Goal: Transaction & Acquisition: Purchase product/service

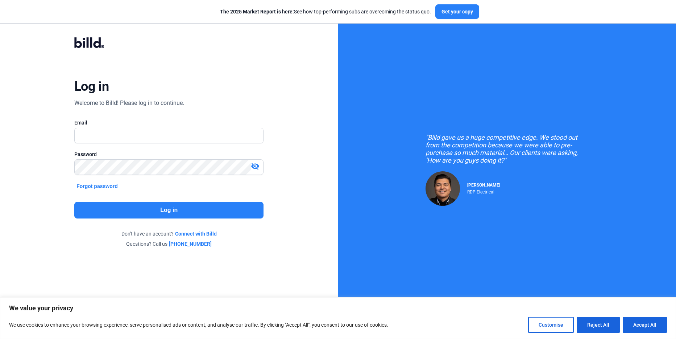
type input "[PERSON_NAME][EMAIL_ADDRESS][DOMAIN_NAME]"
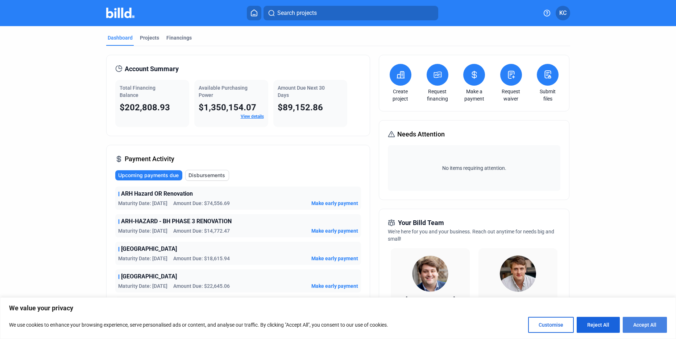
click at [651, 329] on button "Accept All" at bounding box center [645, 324] width 44 height 16
checkbox input "true"
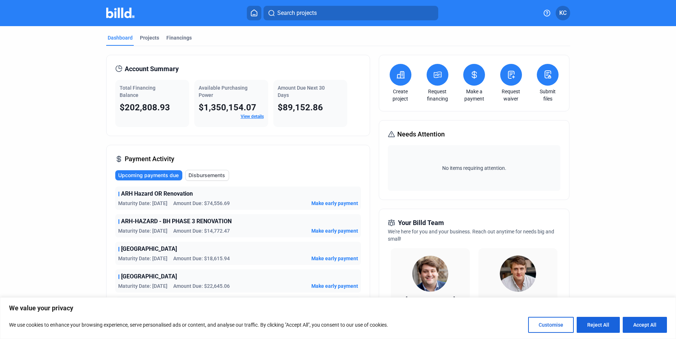
checkbox input "true"
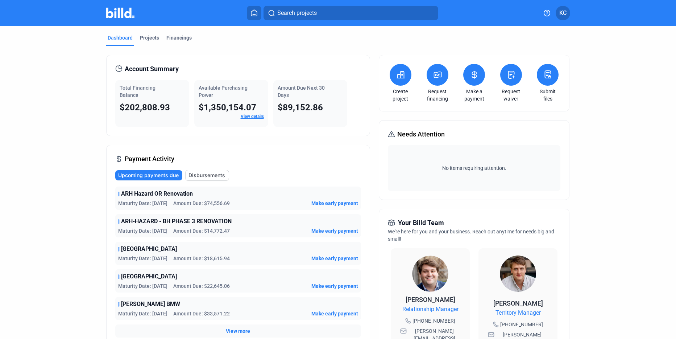
click at [477, 75] on icon at bounding box center [474, 74] width 9 height 9
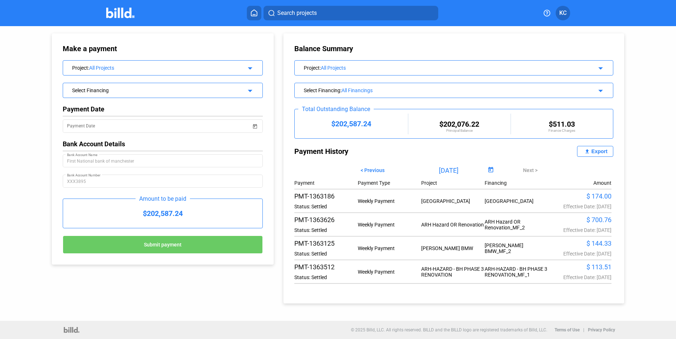
click at [250, 68] on mat-icon "arrow_drop_down" at bounding box center [249, 67] width 9 height 9
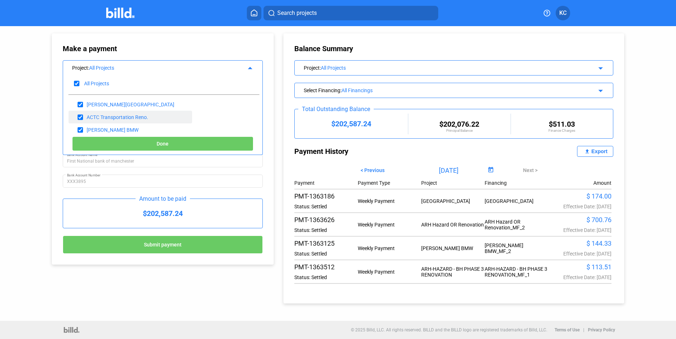
scroll to position [36, 0]
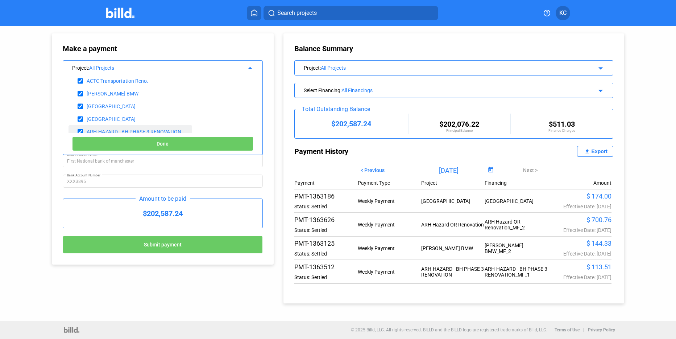
click at [125, 128] on div "ARH-HAZARD - BH PHASE 3 RENOVATION" at bounding box center [131, 131] width 124 height 13
click at [80, 79] on input "checkbox" at bounding box center [80, 80] width 5 height 11
checkbox input "false"
click at [79, 91] on input "checkbox" at bounding box center [80, 93] width 5 height 11
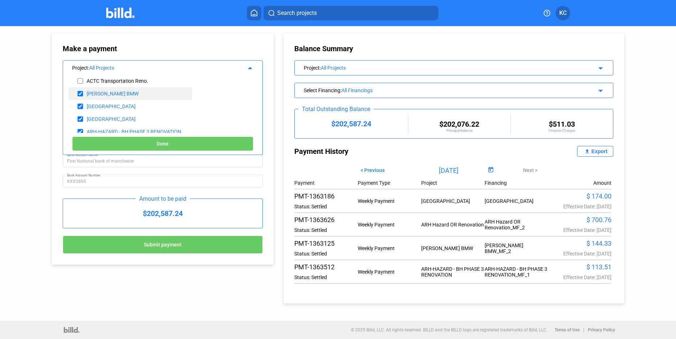
checkbox input "false"
drag, startPoint x: 82, startPoint y: 108, endPoint x: 83, endPoint y: 114, distance: 6.3
click at [82, 108] on input "checkbox" at bounding box center [80, 106] width 5 height 11
checkbox input "false"
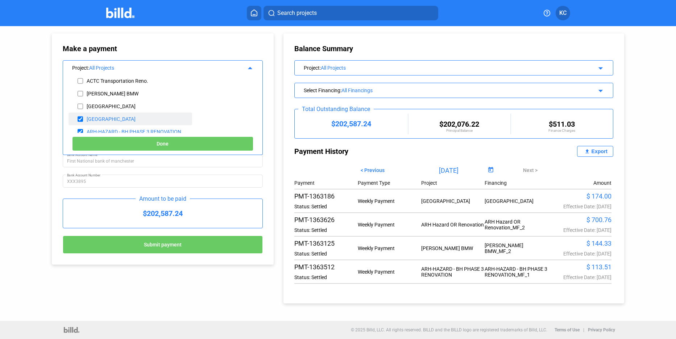
click at [82, 118] on input "checkbox" at bounding box center [80, 118] width 5 height 11
checkbox input "false"
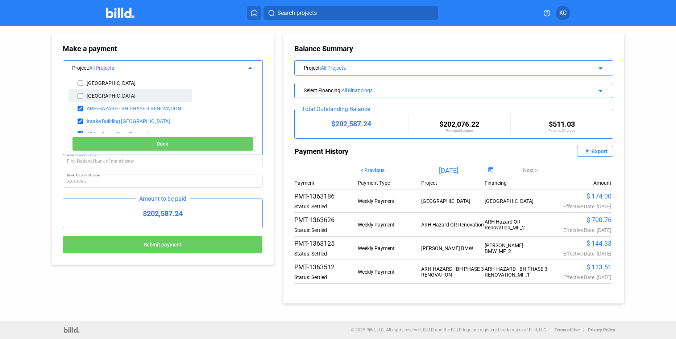
scroll to position [72, 0]
click at [79, 106] on input "checkbox" at bounding box center [80, 108] width 5 height 11
checkbox input "false"
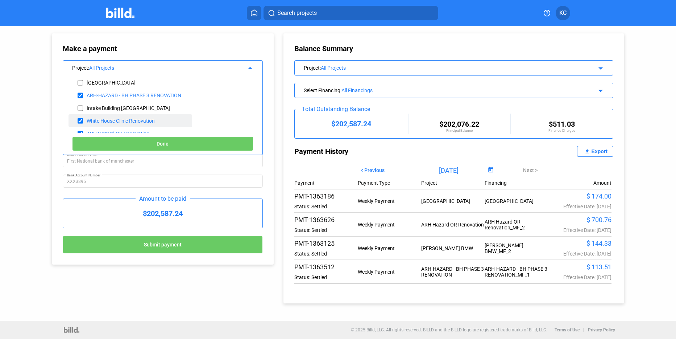
click at [80, 120] on input "checkbox" at bounding box center [80, 120] width 5 height 11
checkbox input "false"
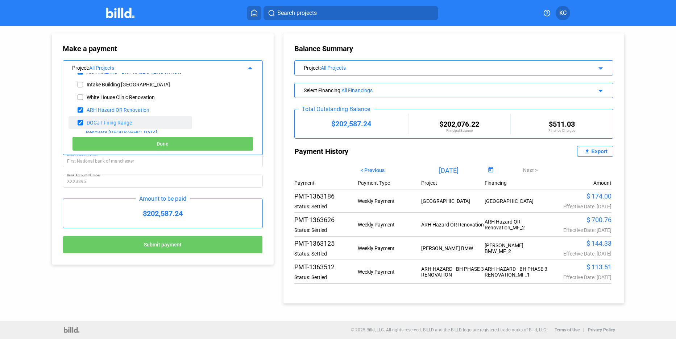
scroll to position [109, 0]
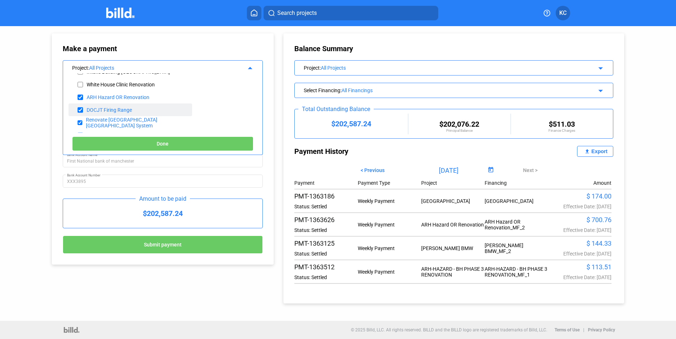
drag, startPoint x: 80, startPoint y: 97, endPoint x: 79, endPoint y: 104, distance: 6.9
click at [79, 99] on input "checkbox" at bounding box center [80, 97] width 5 height 11
checkbox input "false"
click at [82, 110] on input "checkbox" at bounding box center [80, 109] width 5 height 11
checkbox input "false"
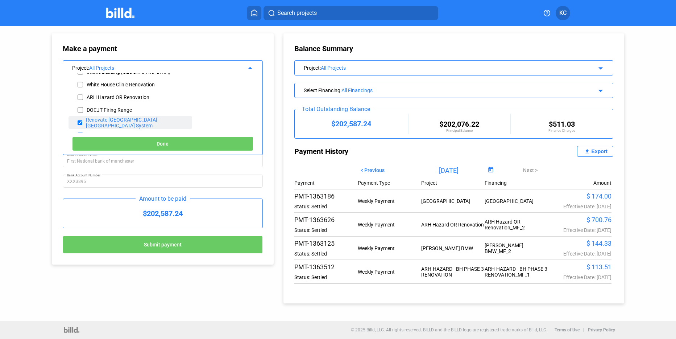
click at [80, 120] on input "checkbox" at bounding box center [80, 122] width 5 height 11
checkbox input "false"
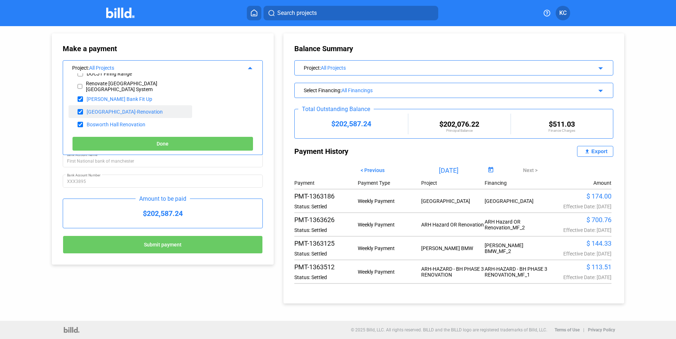
drag, startPoint x: 75, startPoint y: 97, endPoint x: 78, endPoint y: 110, distance: 13.2
click at [76, 97] on div "[PERSON_NAME] Bank Fit Up" at bounding box center [131, 98] width 124 height 13
click at [79, 98] on input "checkbox" at bounding box center [80, 99] width 5 height 11
checkbox input "false"
click at [79, 112] on input "checkbox" at bounding box center [80, 111] width 5 height 11
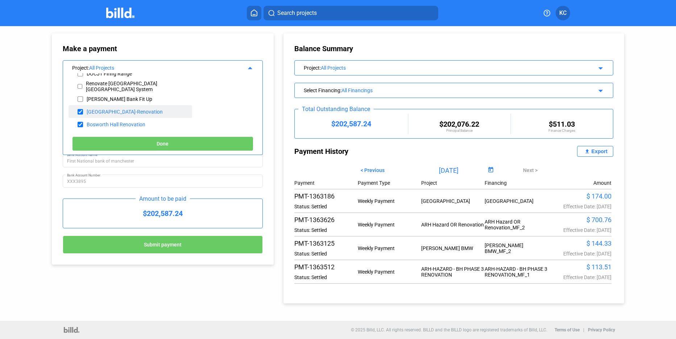
checkbox input "false"
click at [81, 123] on input "checkbox" at bounding box center [80, 124] width 5 height 11
checkbox input "false"
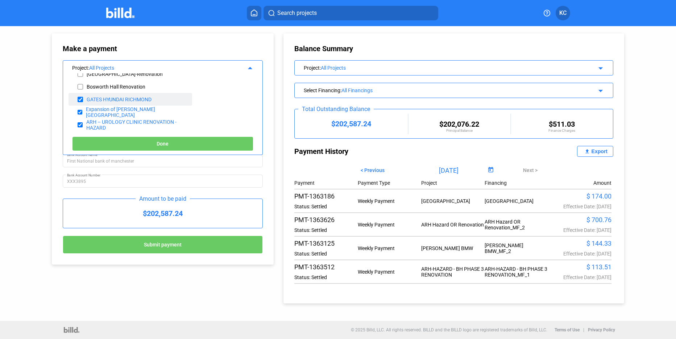
click at [79, 98] on input "checkbox" at bounding box center [80, 99] width 5 height 11
checkbox input "false"
click at [79, 111] on input "checkbox" at bounding box center [80, 112] width 5 height 11
checkbox input "false"
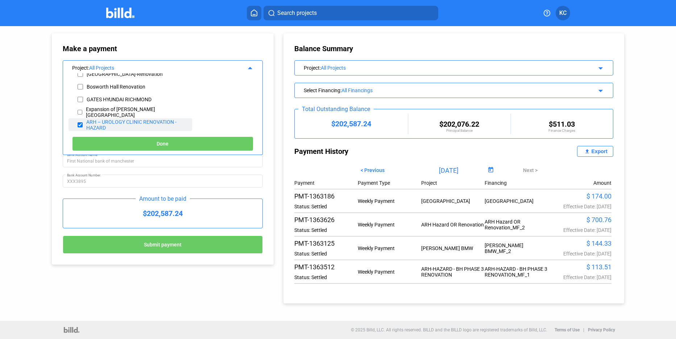
click at [80, 124] on input "checkbox" at bounding box center [80, 124] width 5 height 11
checkbox input "false"
click at [139, 147] on button "Done" at bounding box center [162, 143] width 181 height 14
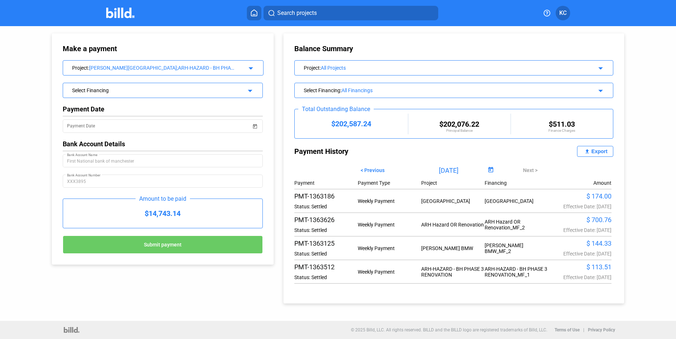
click at [248, 90] on mat-icon "arrow_drop_down" at bounding box center [249, 89] width 9 height 9
